Goal: Information Seeking & Learning: Learn about a topic

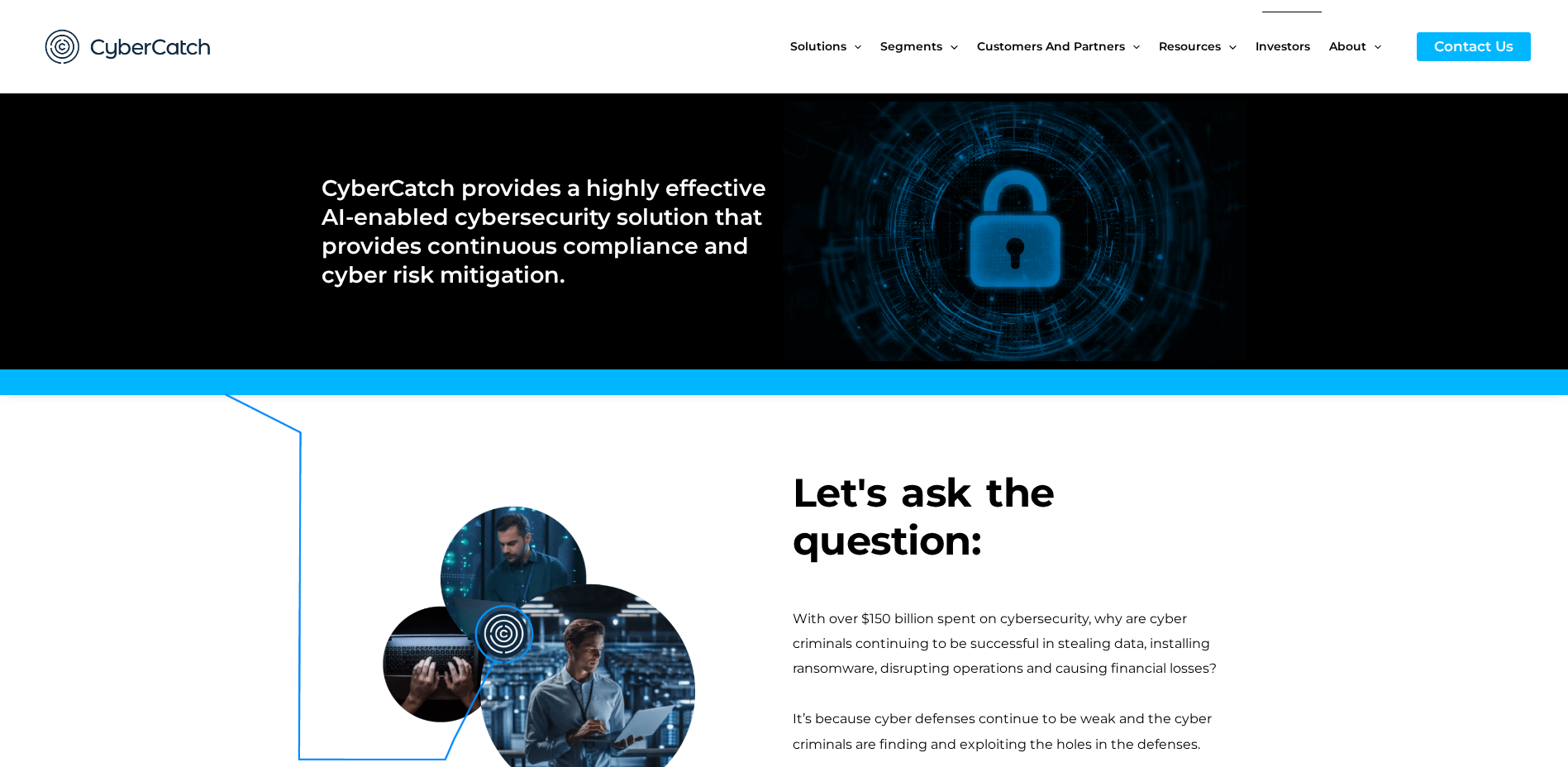
click at [1278, 46] on span "Investors" at bounding box center [1283, 46] width 54 height 69
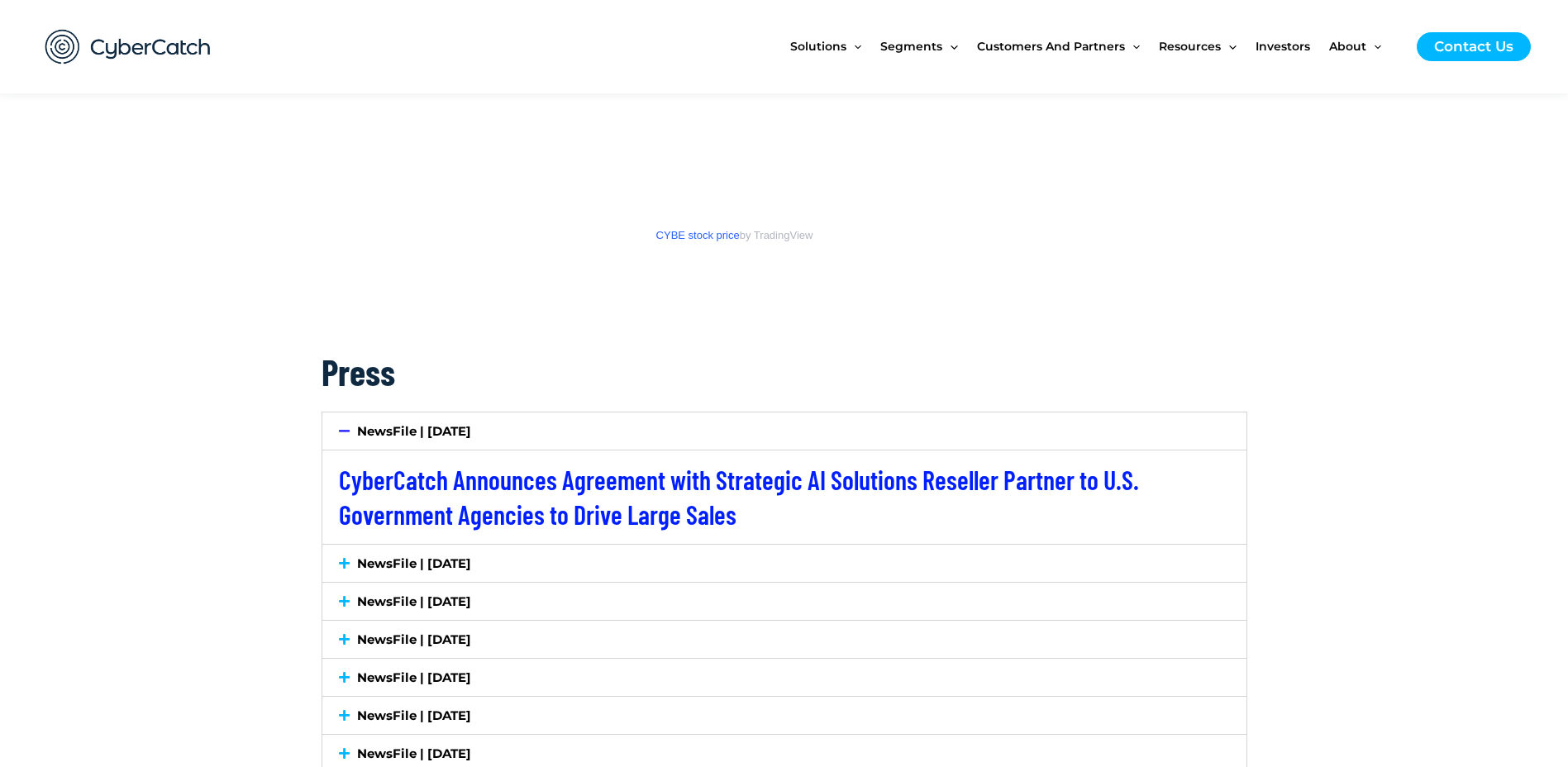
scroll to position [2562, 0]
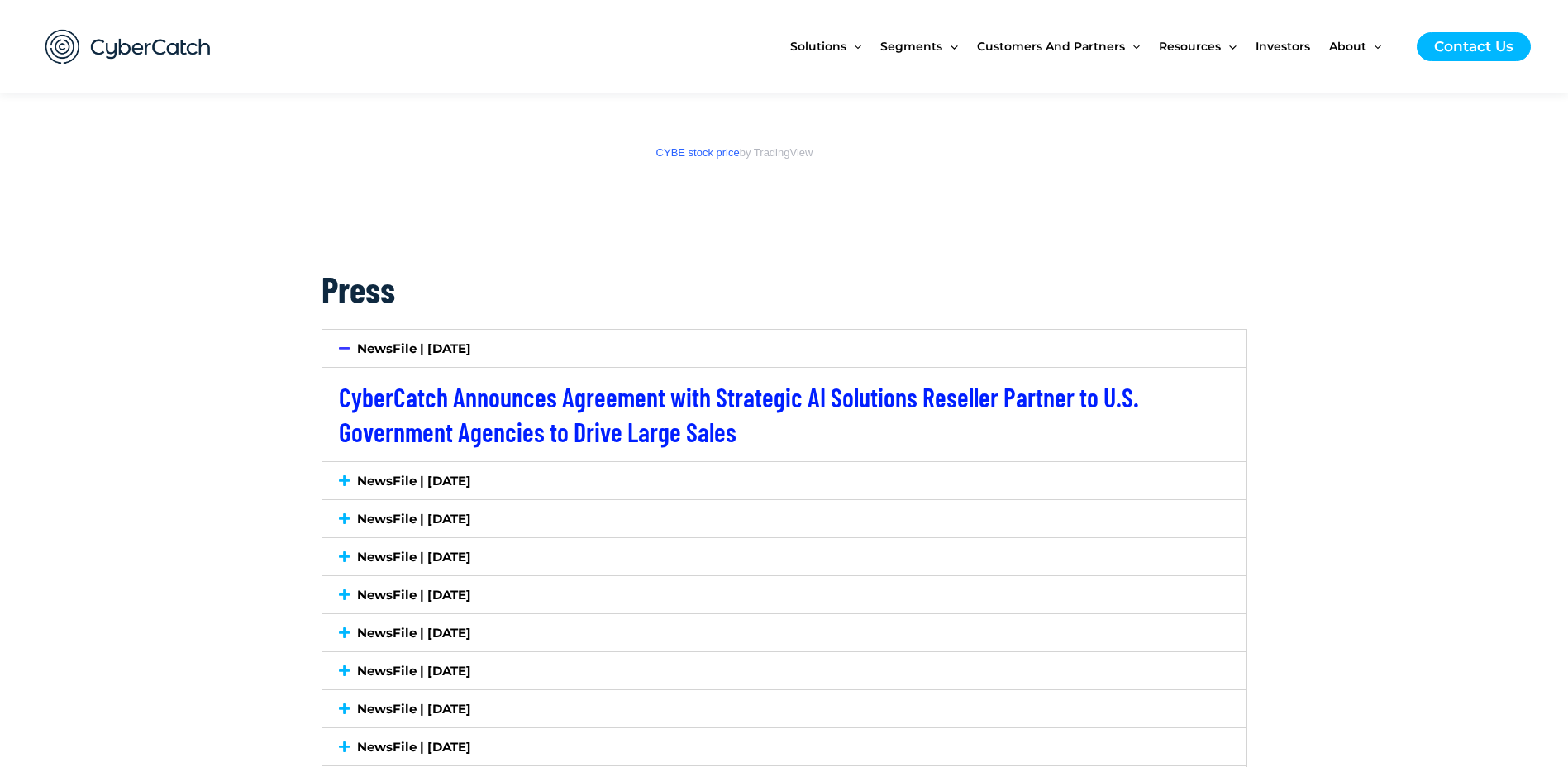
click at [343, 560] on icon at bounding box center [344, 556] width 10 height 12
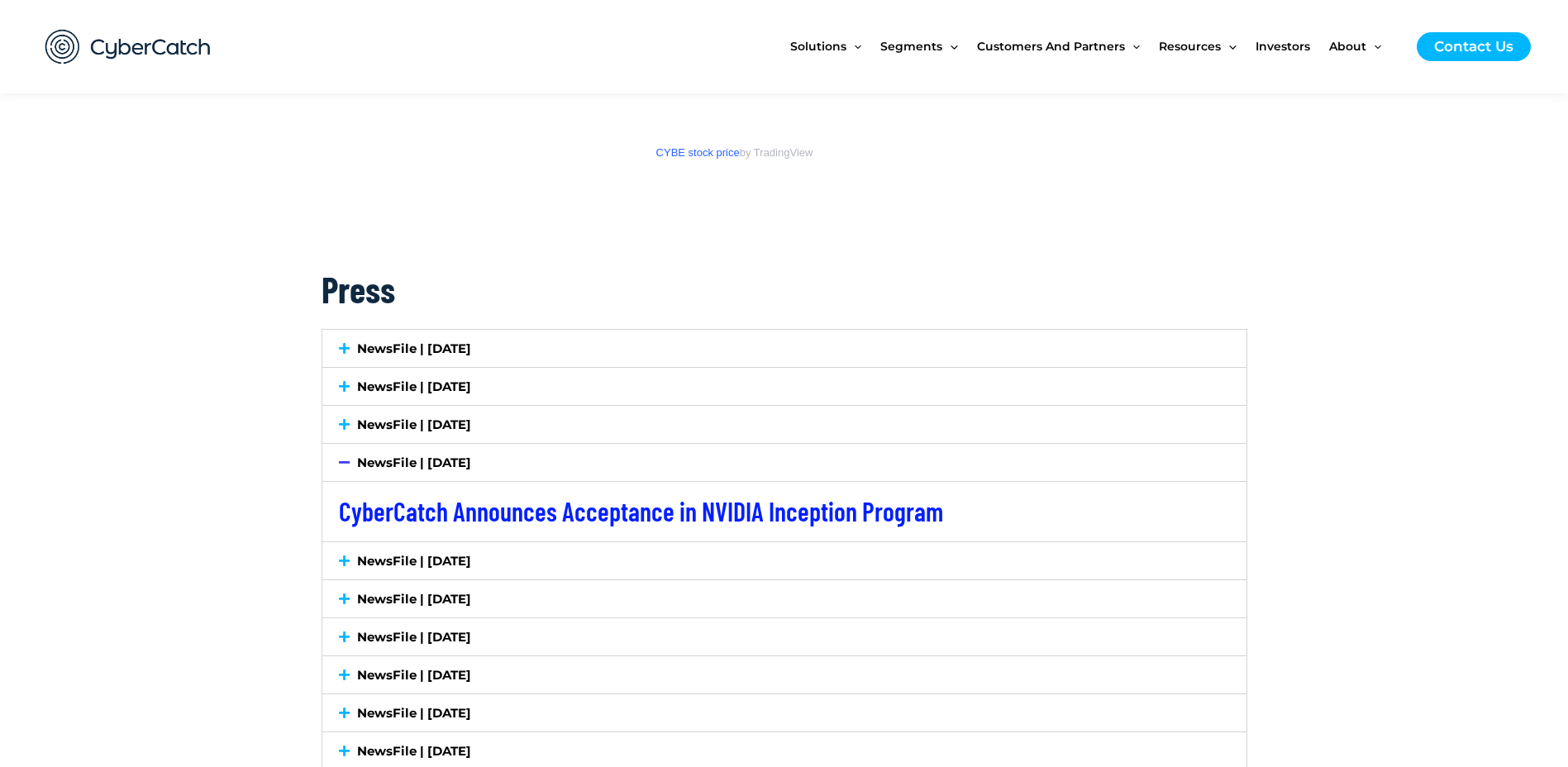
click at [347, 422] on icon at bounding box center [344, 424] width 10 height 12
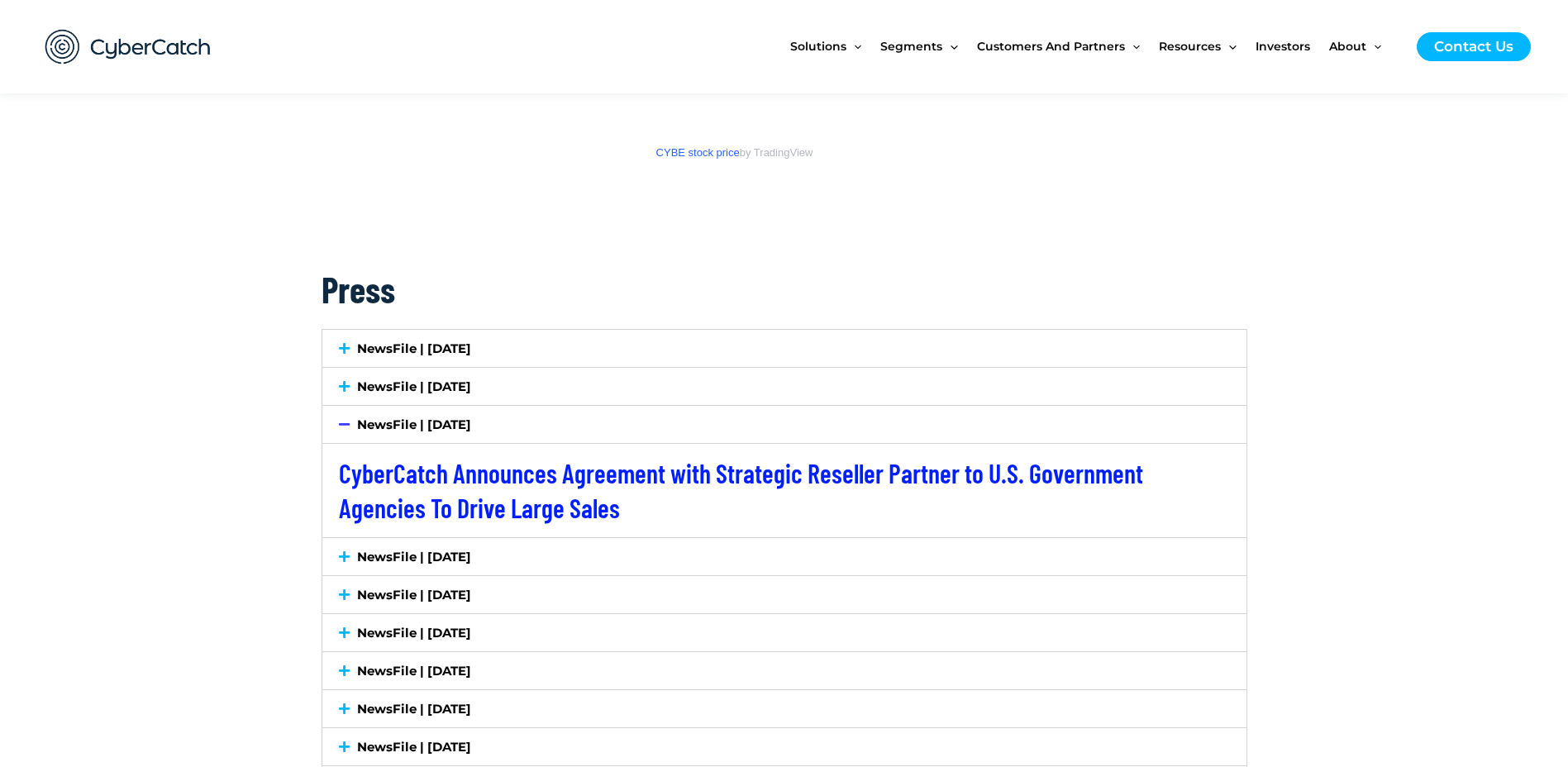
click at [343, 558] on icon at bounding box center [344, 556] width 10 height 12
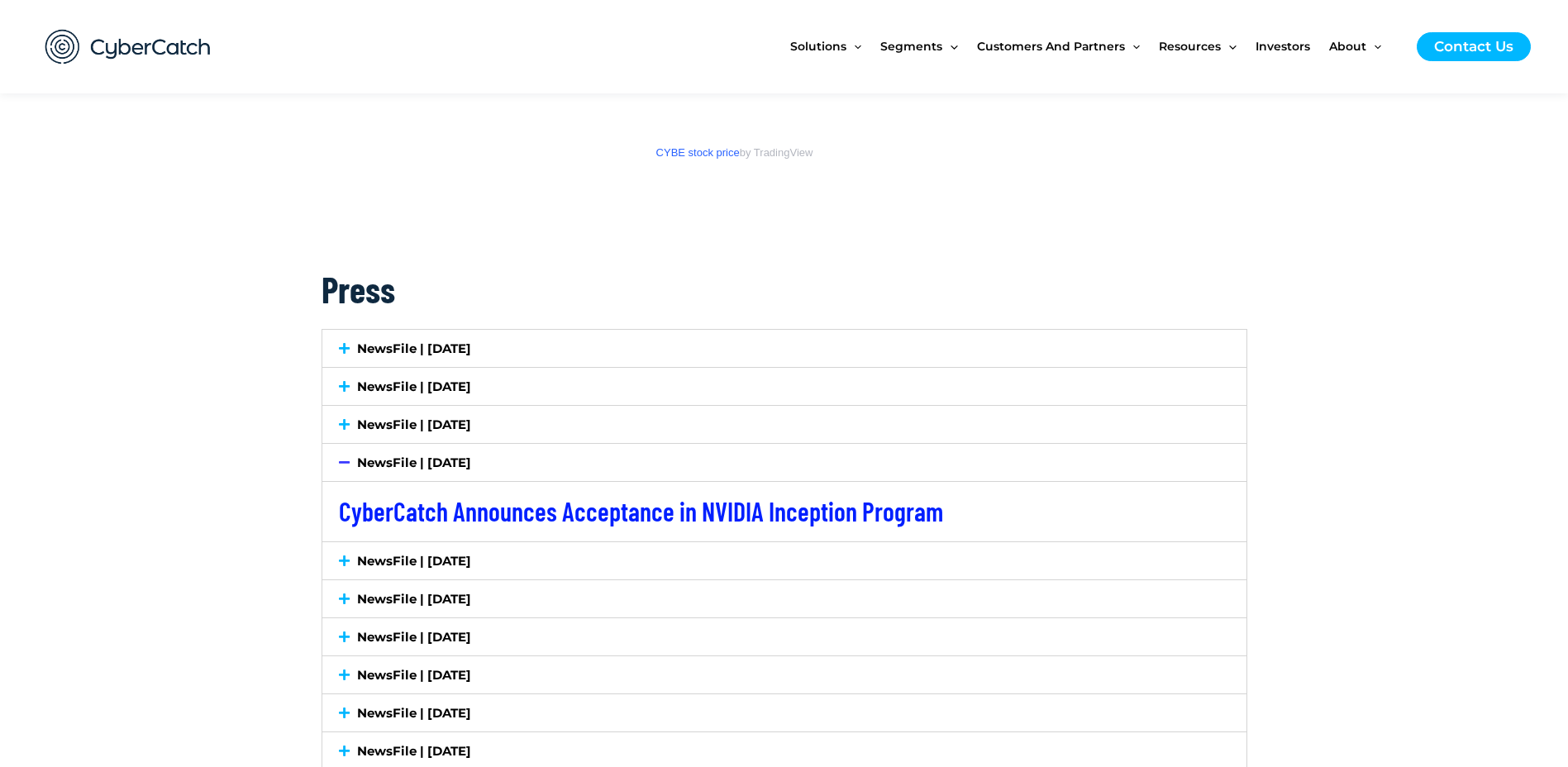
click at [347, 568] on div "NewsFile | June 10, 2025" at bounding box center [784, 561] width 925 height 37
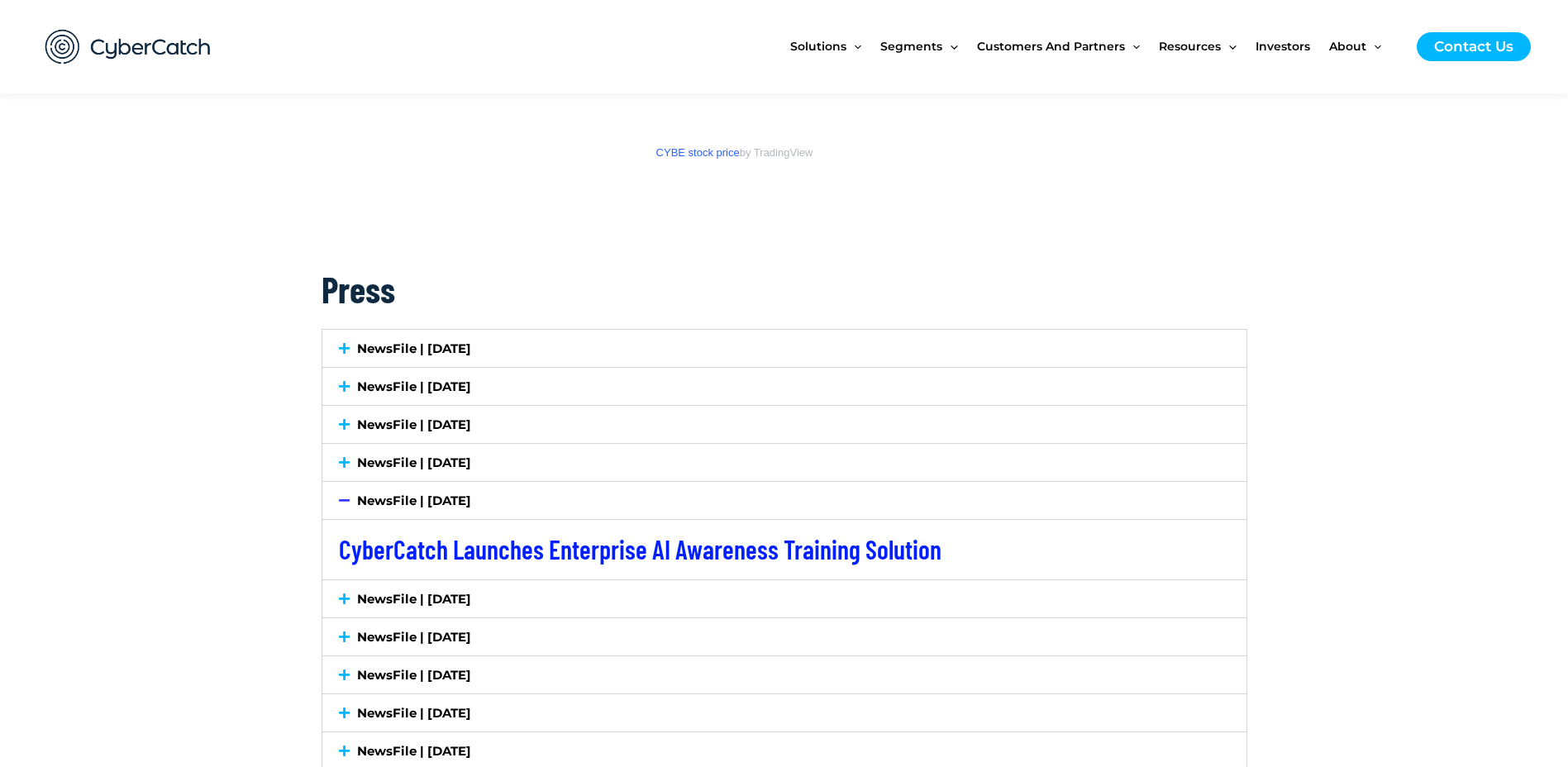
click at [351, 585] on div "NewsFile | May 20, 2025" at bounding box center [784, 599] width 925 height 37
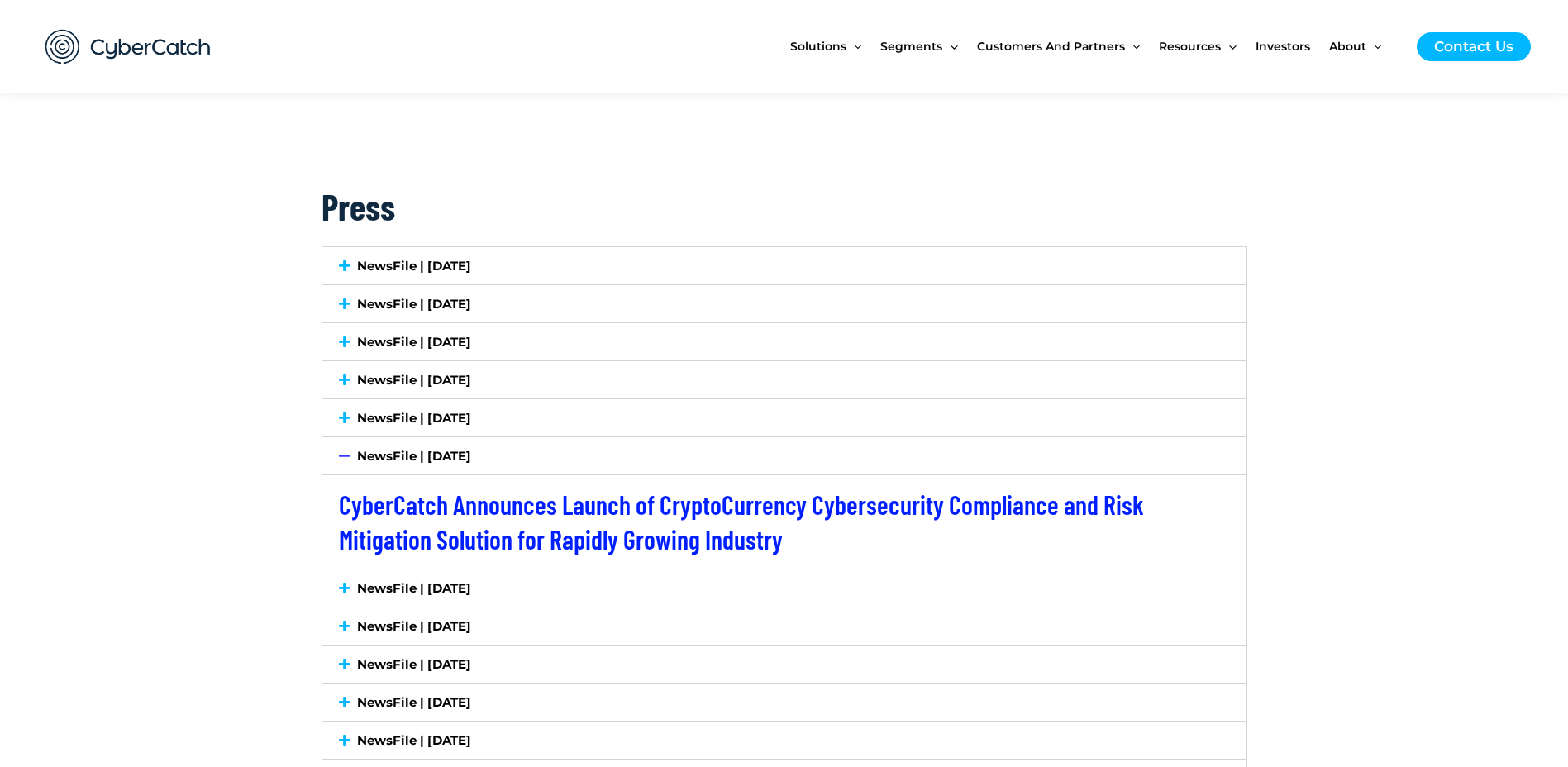
scroll to position [2728, 0]
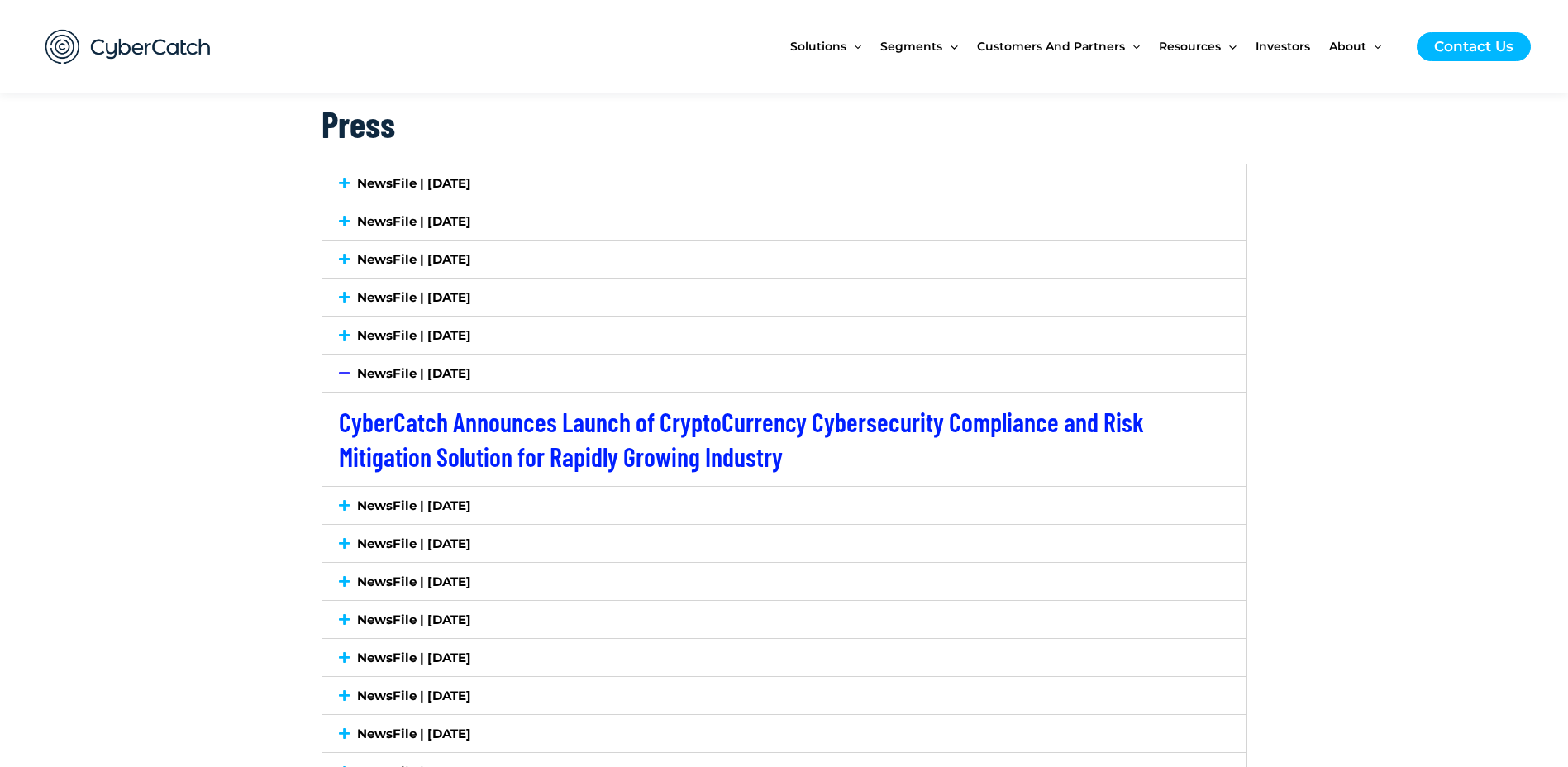
click at [352, 504] on span at bounding box center [348, 505] width 19 height 12
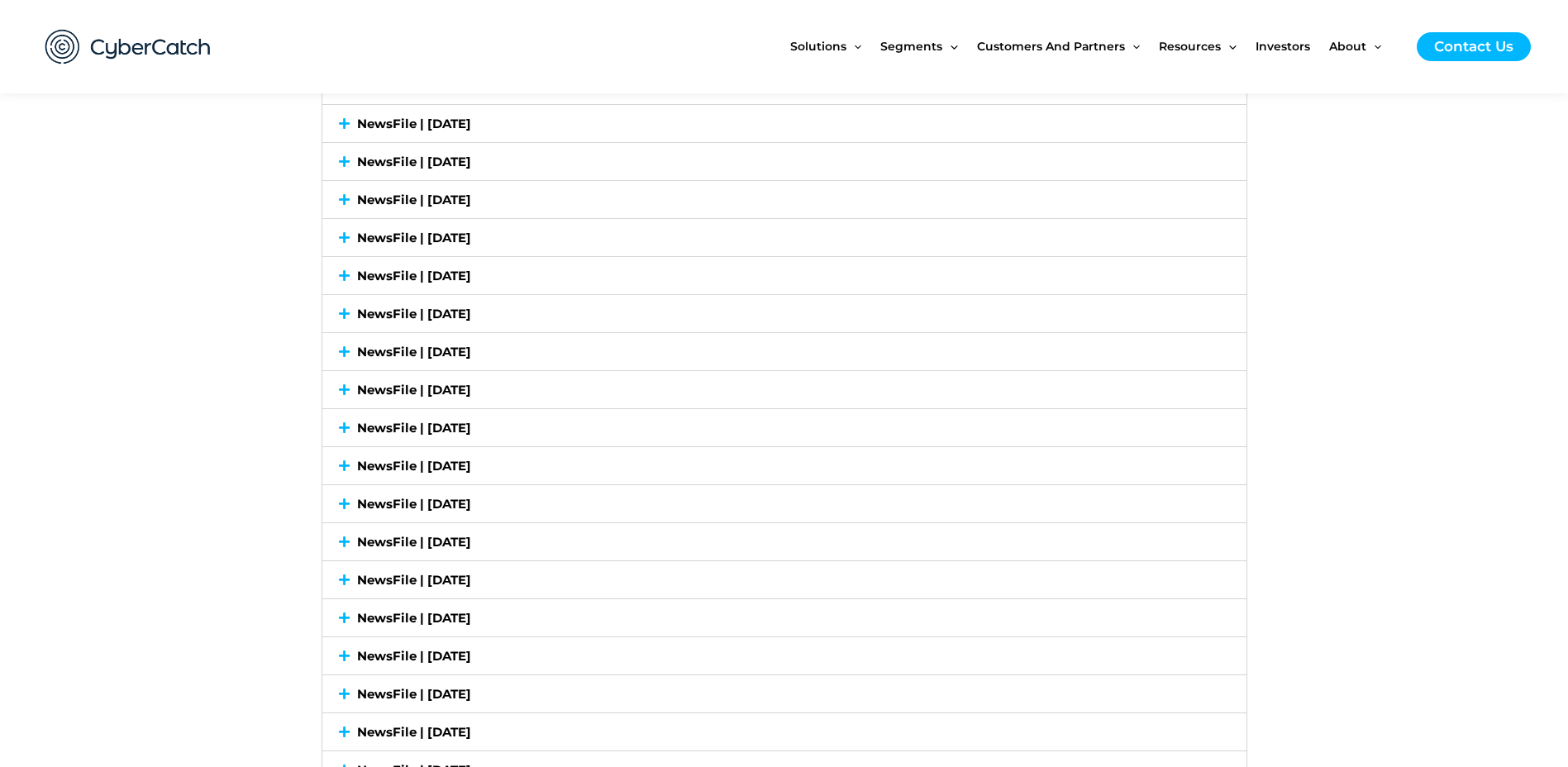
scroll to position [2893, 0]
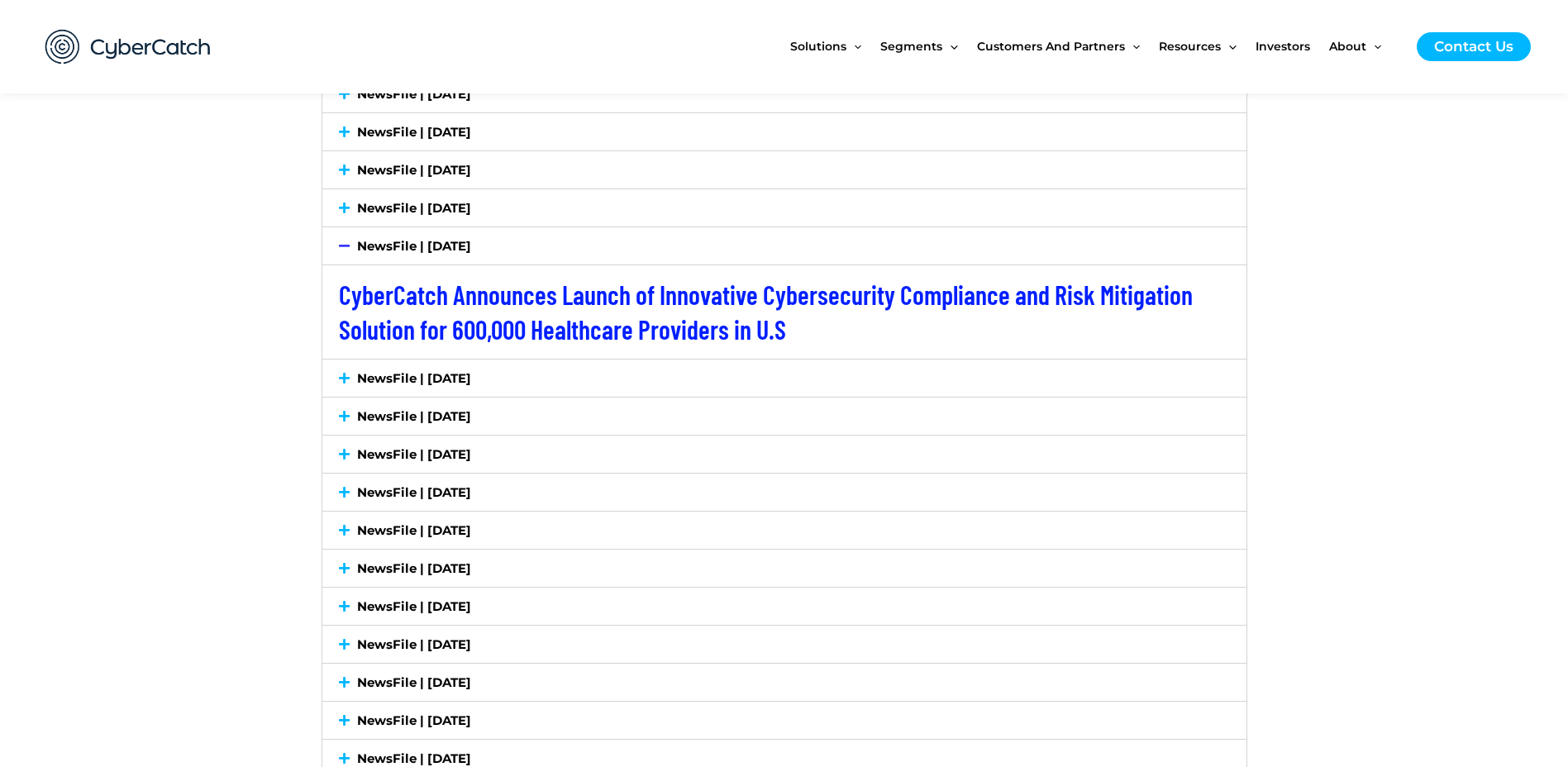
click at [422, 380] on link "NewsFile | May 8, 2025" at bounding box center [414, 377] width 114 height 16
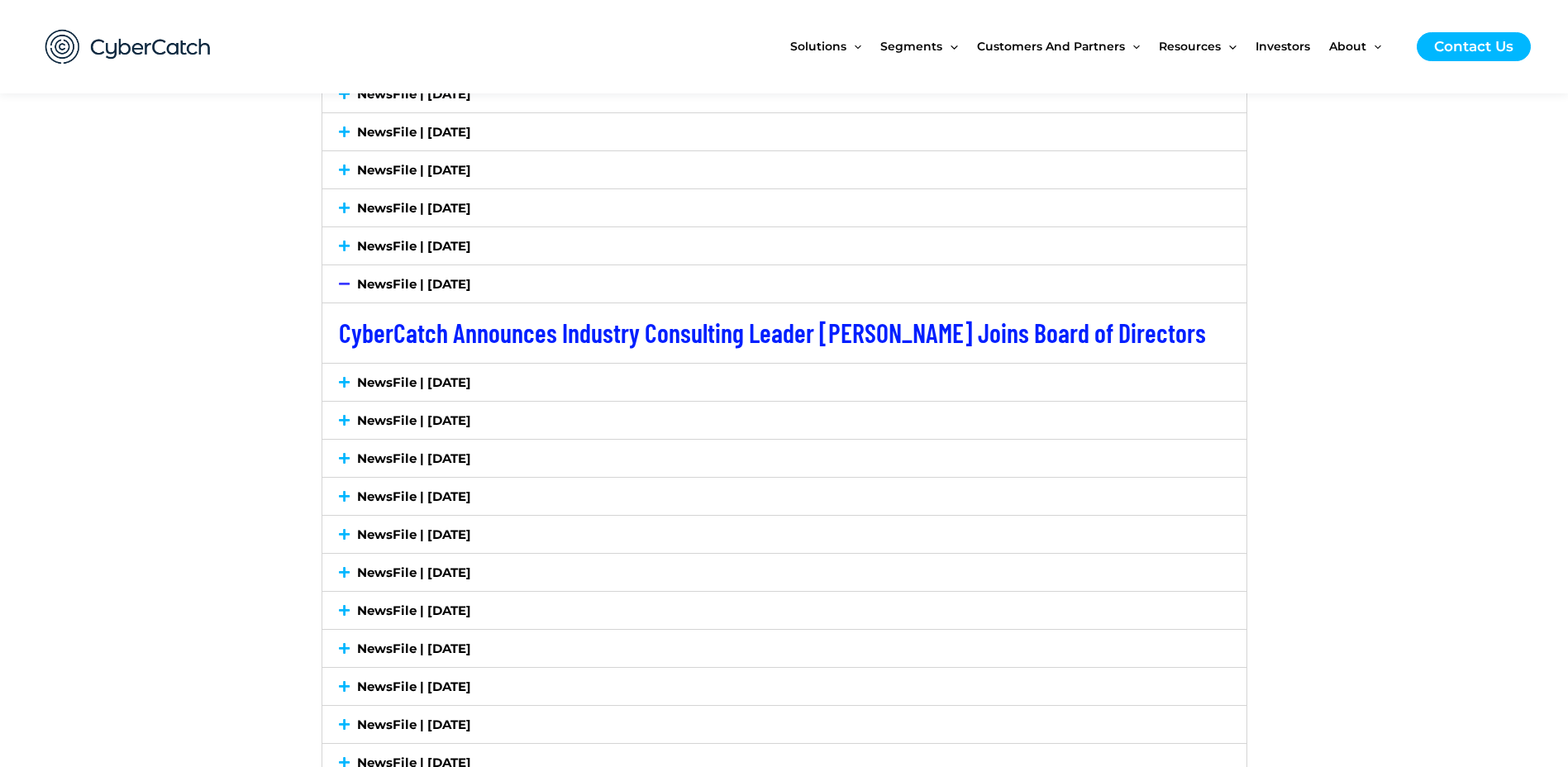
click at [412, 386] on link "NewsFile | May 1, 2025" at bounding box center [414, 382] width 114 height 16
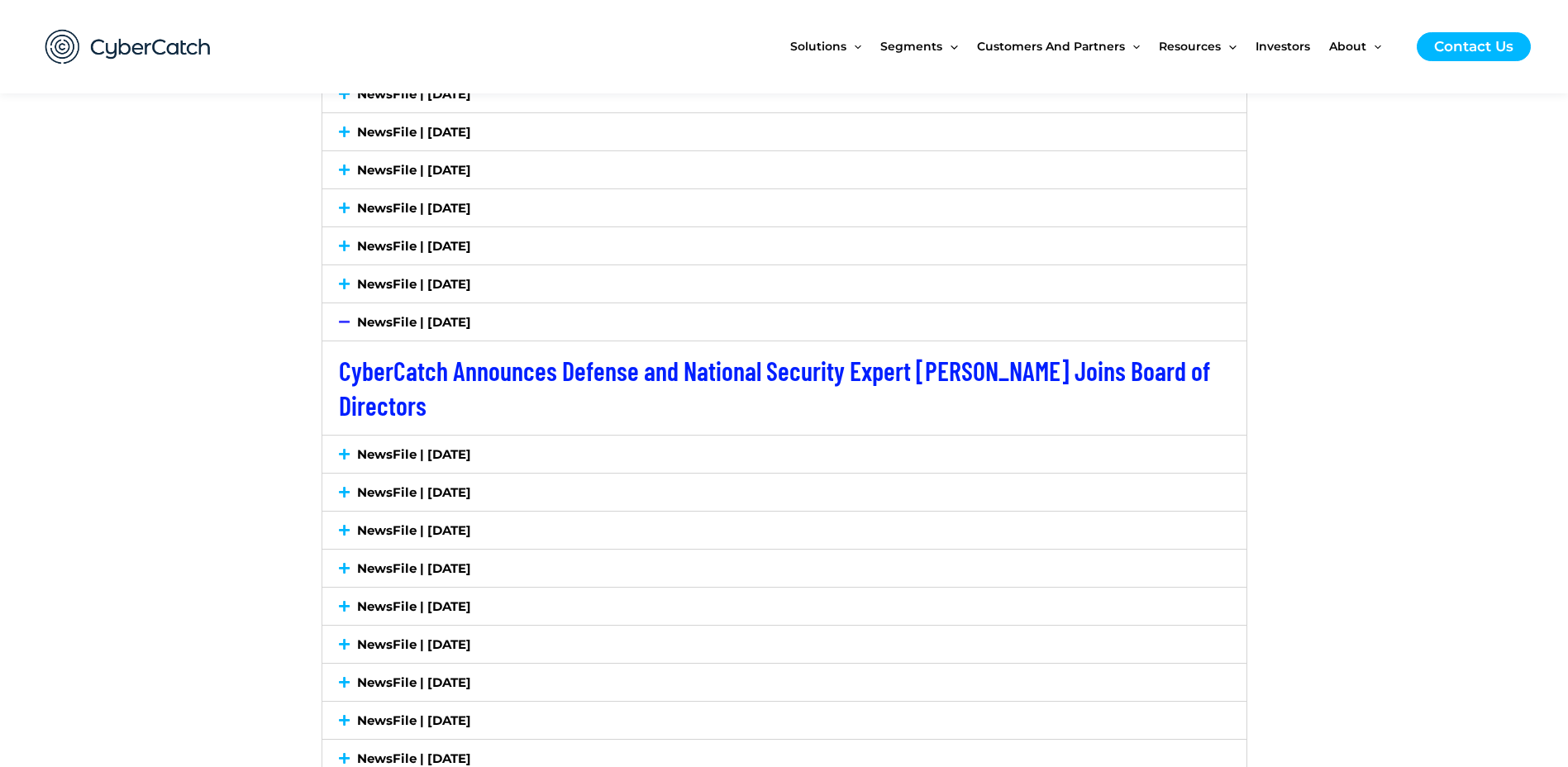
click at [412, 427] on div "CyberCatch Announces Defense and National Security Expert Scott Tait Joins Boar…" at bounding box center [784, 388] width 925 height 95
click at [412, 454] on link "NewsFile | [DATE]" at bounding box center [414, 454] width 114 height 16
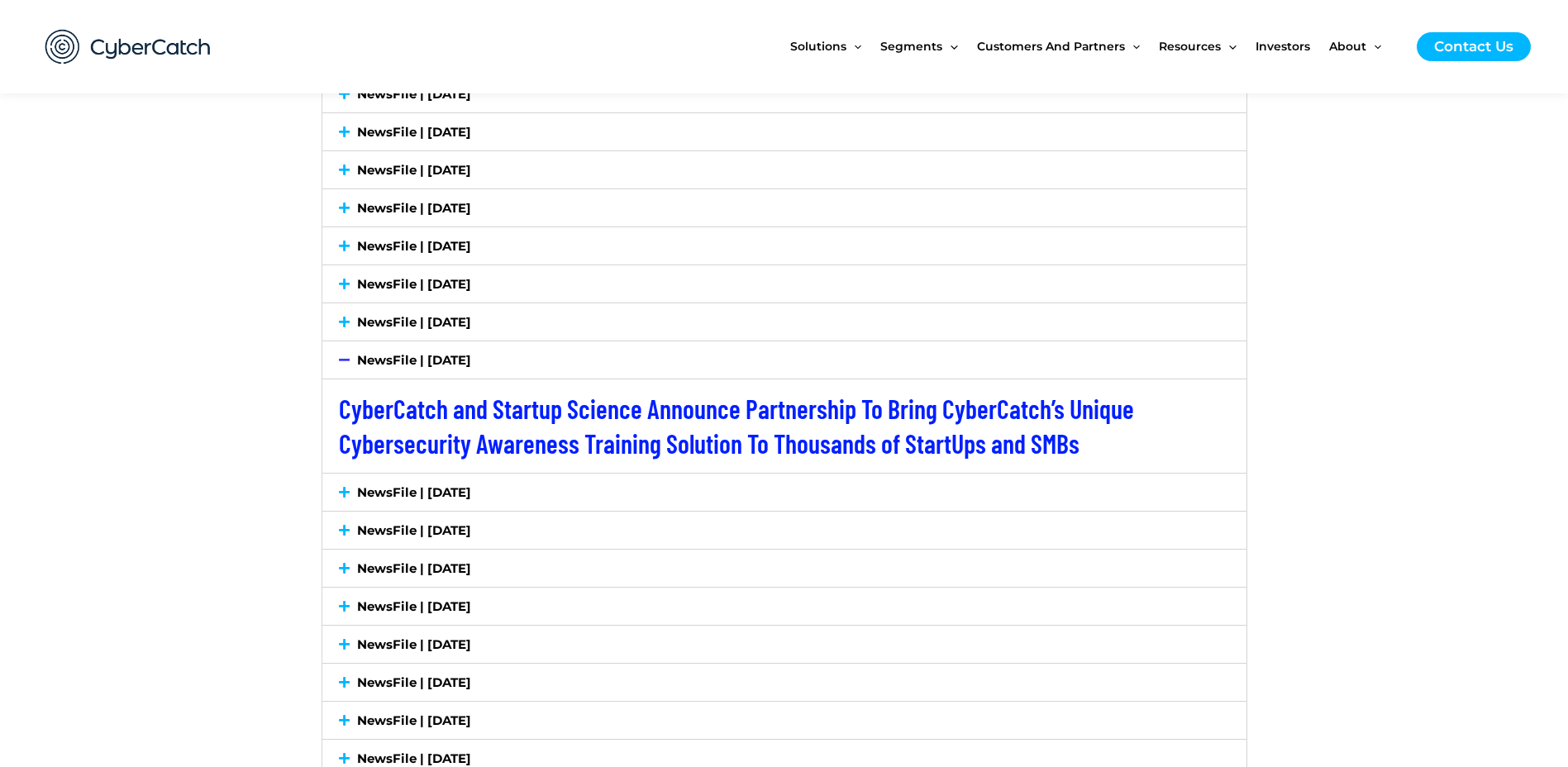
click at [410, 481] on div "NewsFile | [DATE]" at bounding box center [784, 493] width 925 height 37
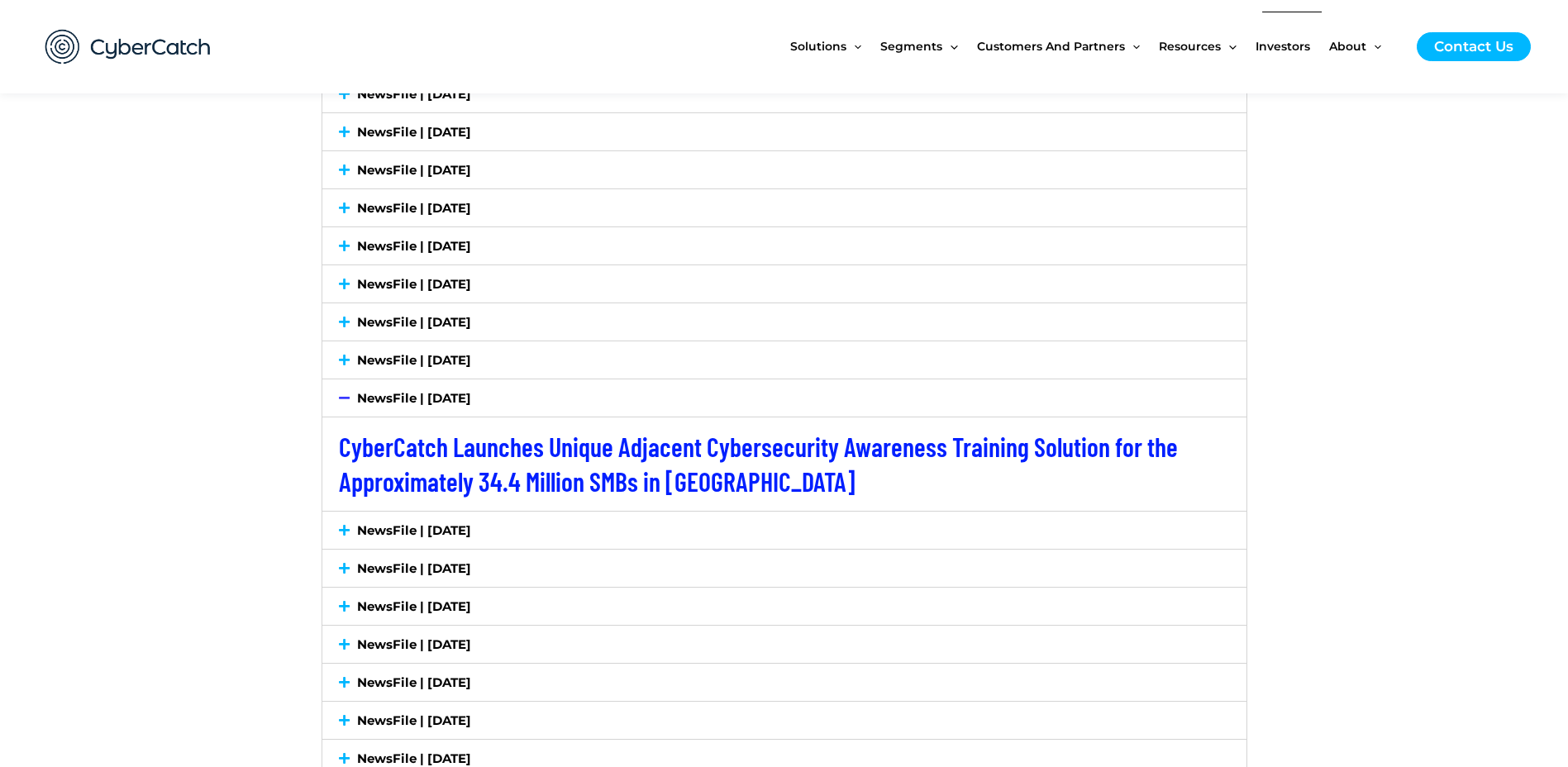
click at [1283, 47] on span "Investors" at bounding box center [1283, 46] width 54 height 69
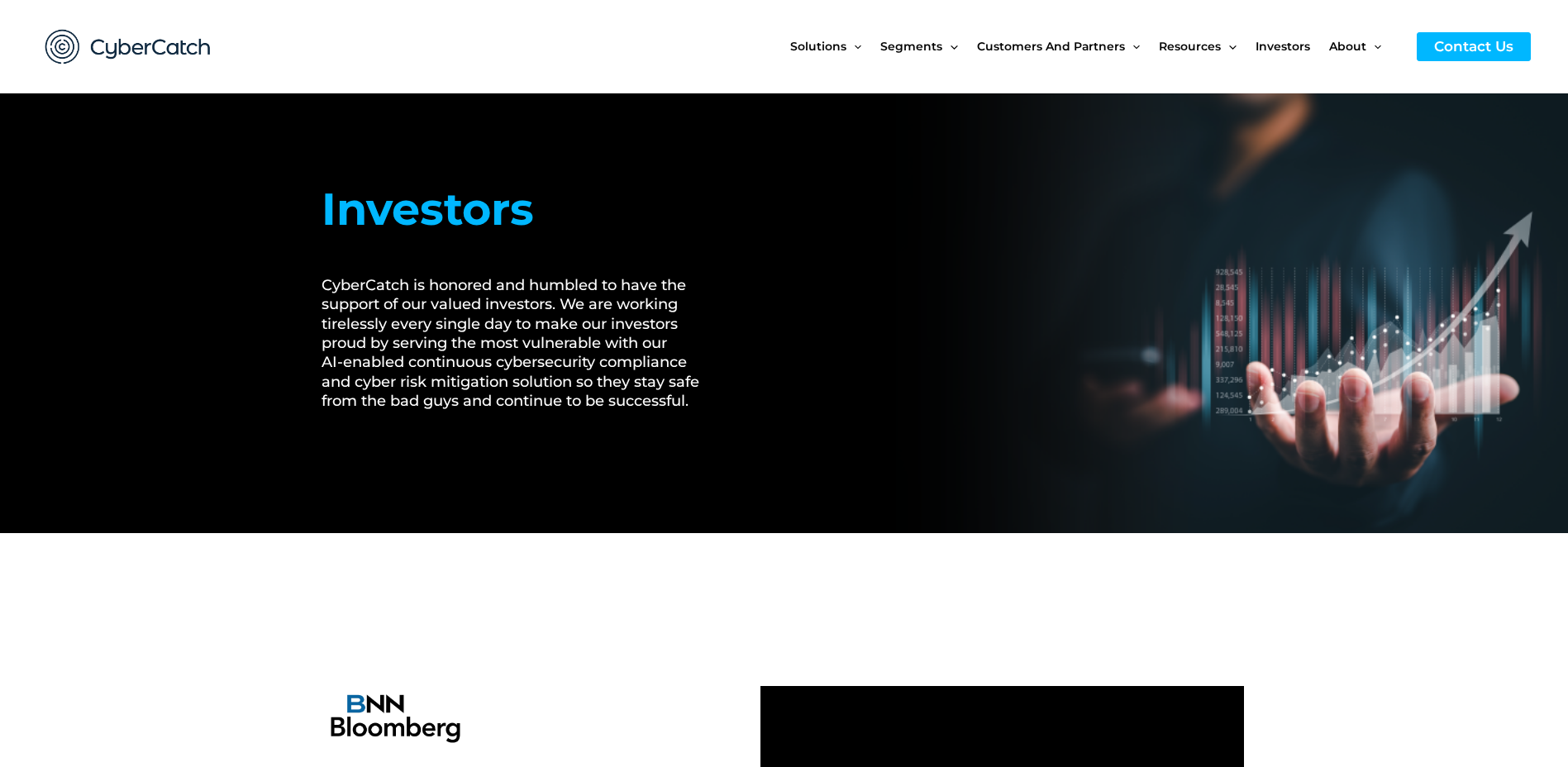
drag, startPoint x: 851, startPoint y: 91, endPoint x: 1108, endPoint y: 612, distance: 580.9
click at [1108, 612] on div at bounding box center [784, 631] width 926 height 65
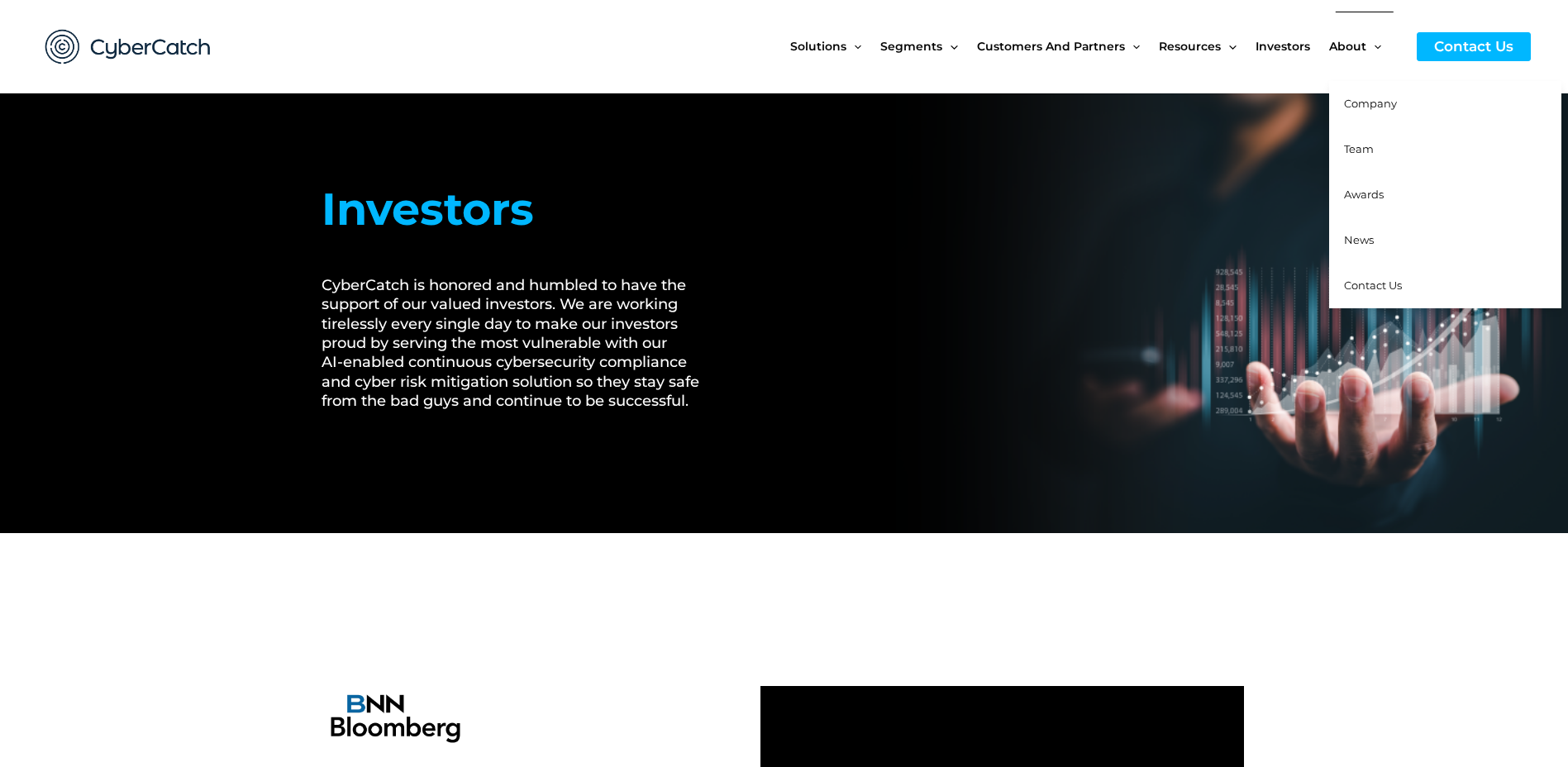
click at [1364, 101] on span "Company" at bounding box center [1370, 103] width 52 height 13
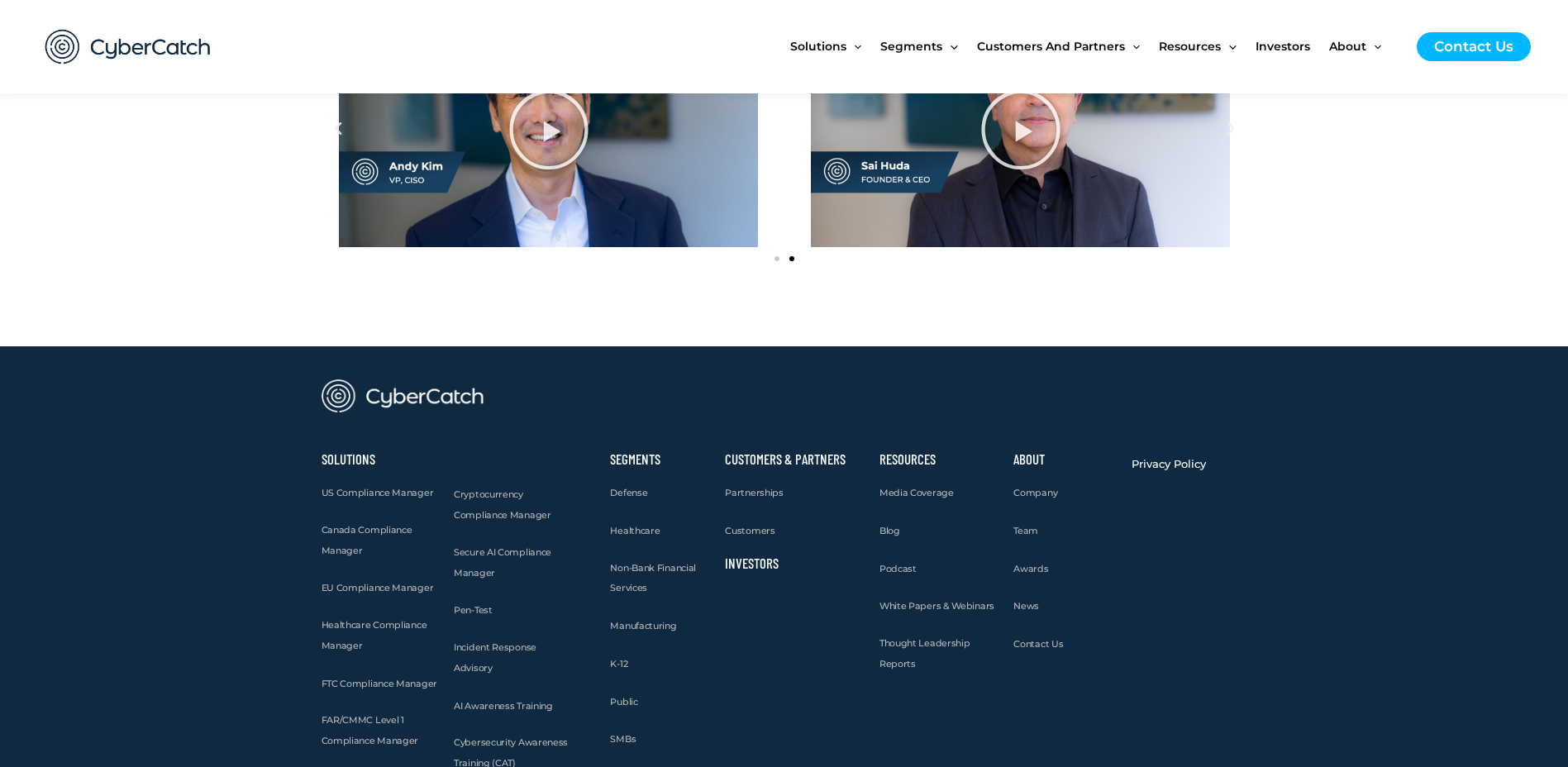
scroll to position [2149, 0]
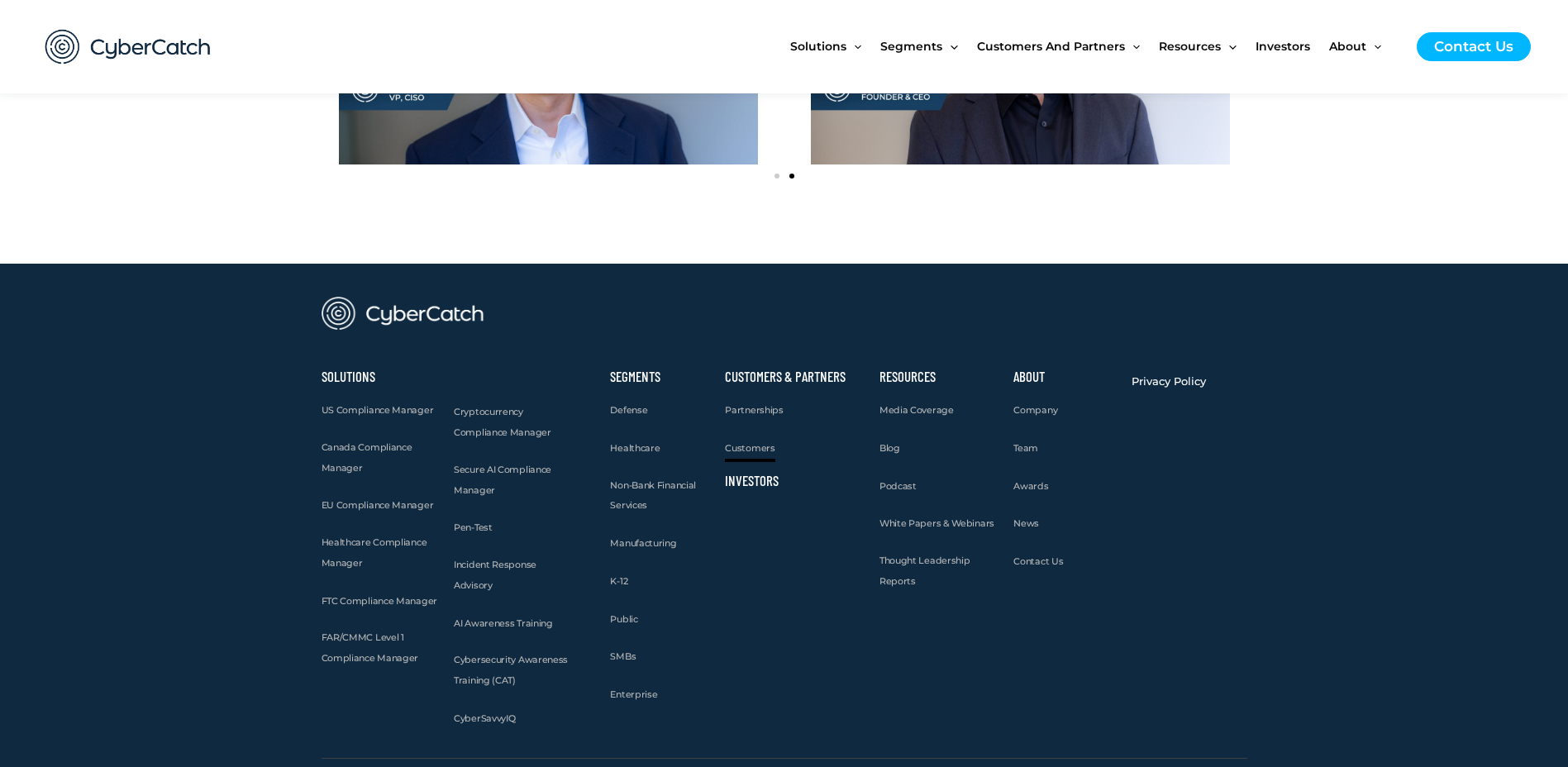
click at [740, 440] on link "Customers" at bounding box center [749, 449] width 50 height 21
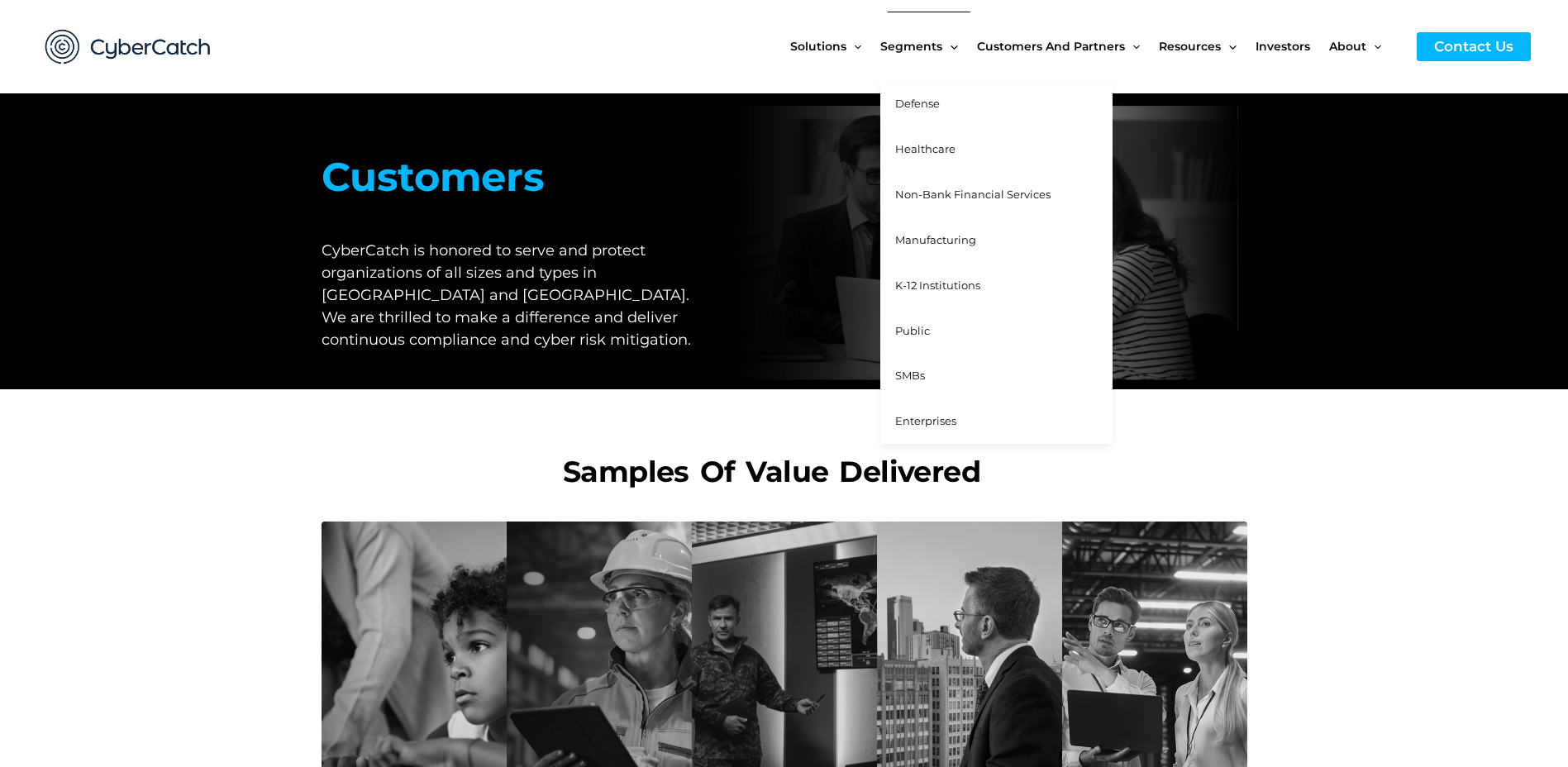
click at [964, 198] on span "Non-Bank Financial Services" at bounding box center [973, 194] width 155 height 13
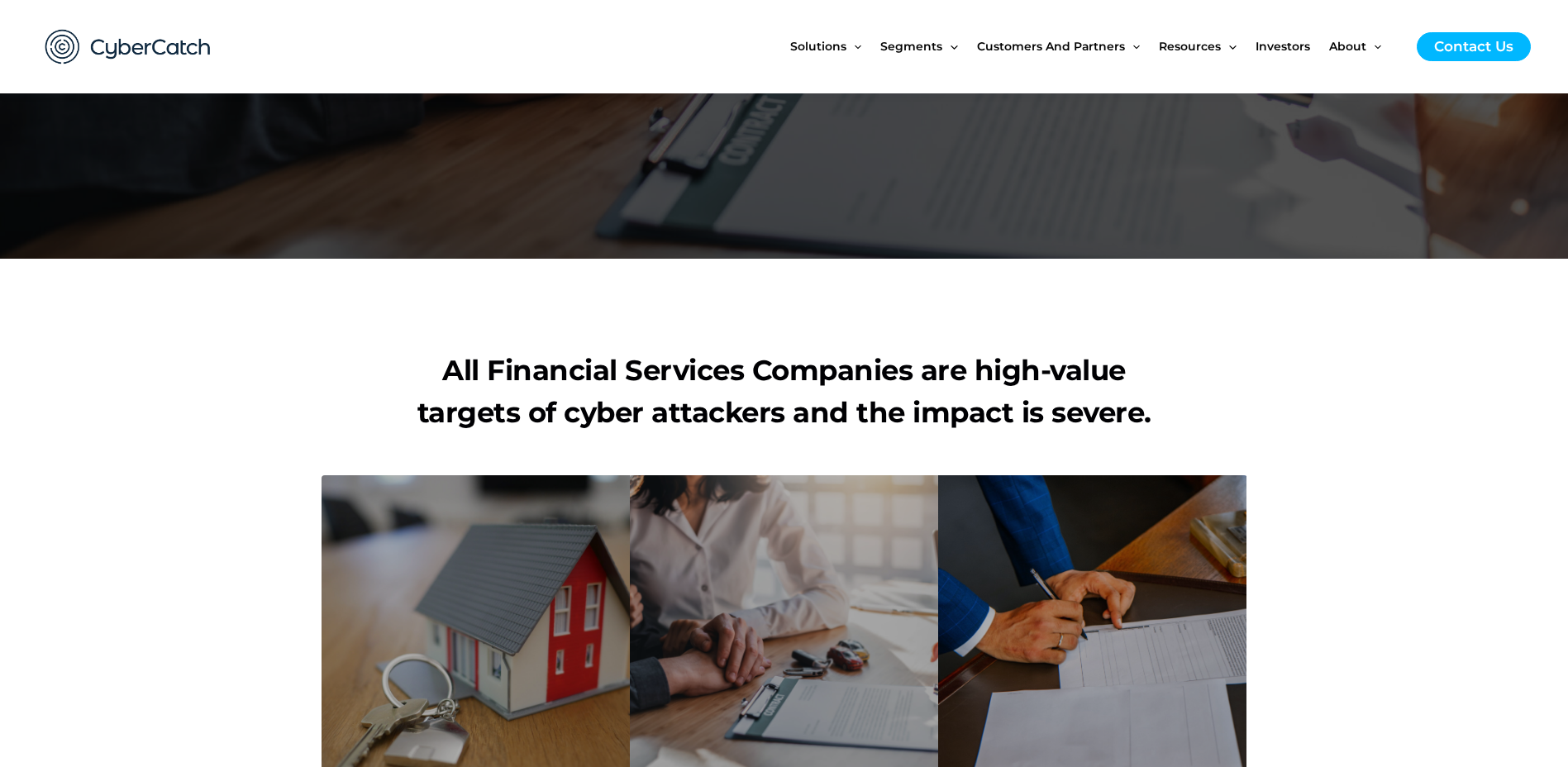
scroll to position [82, 0]
